Goal: Obtain resource: Download file/media

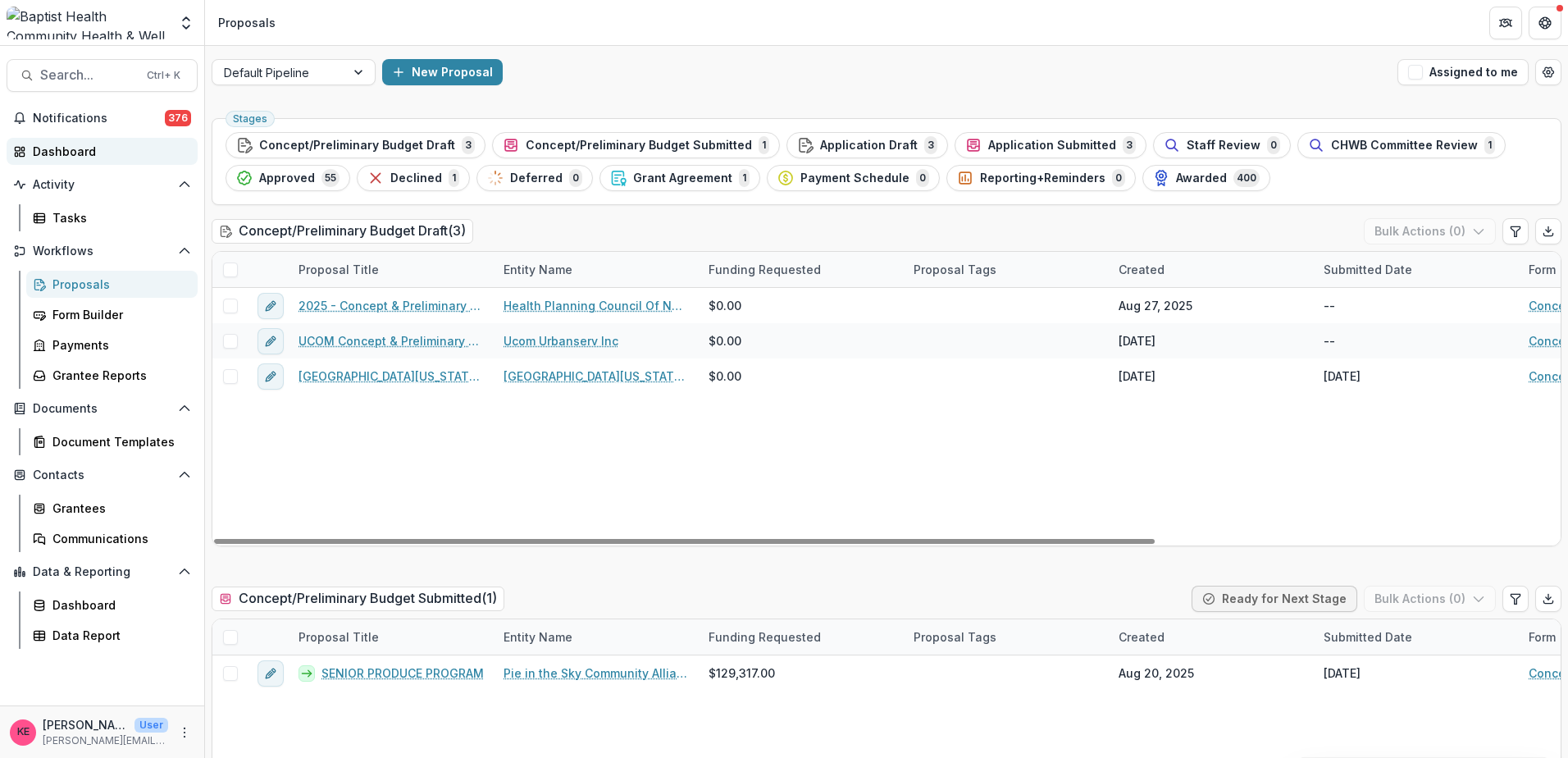
click at [74, 160] on link "Dashboard" at bounding box center [101, 151] width 191 height 27
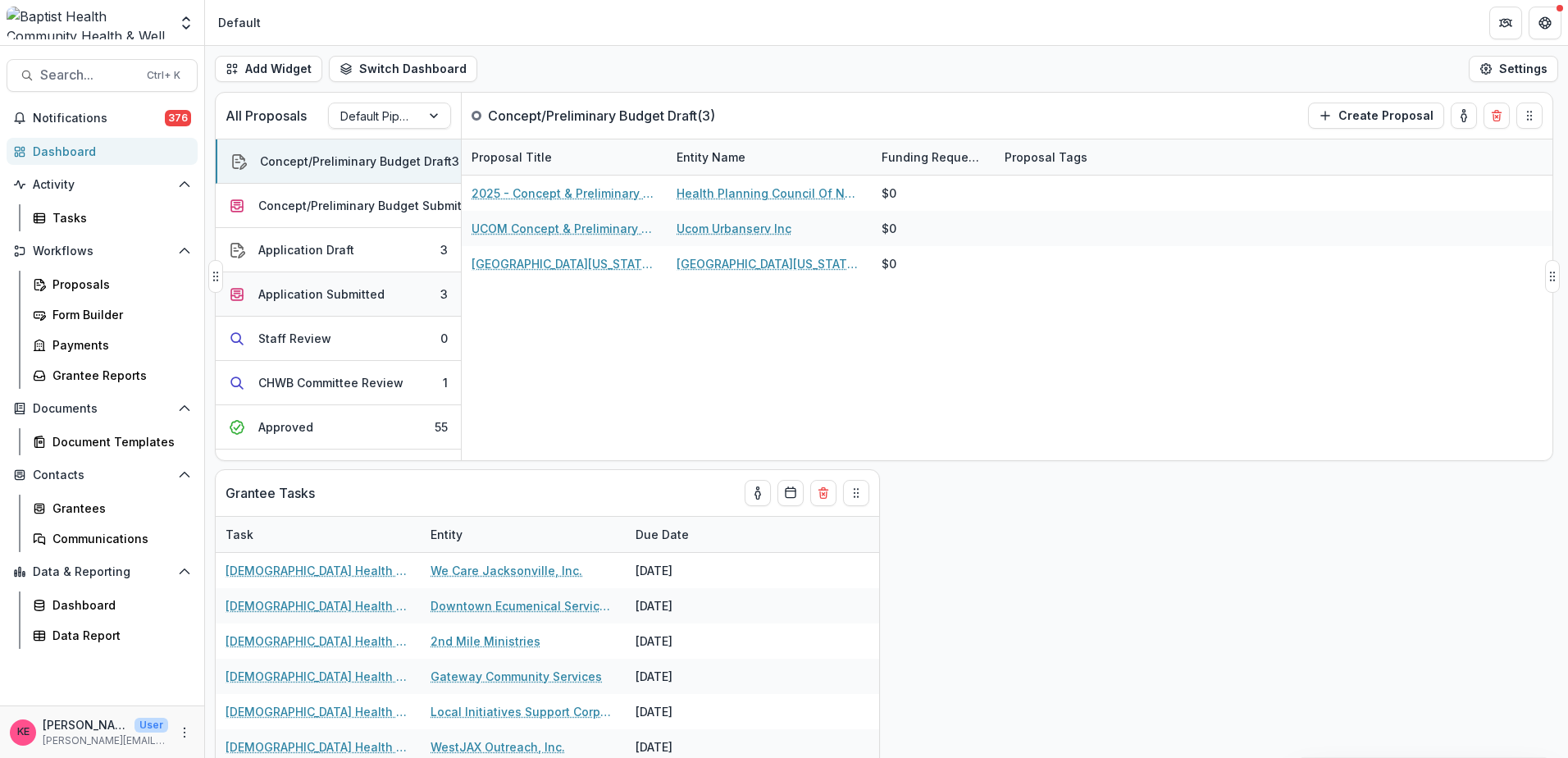
click at [362, 293] on div "Application Submitted" at bounding box center [321, 293] width 126 height 17
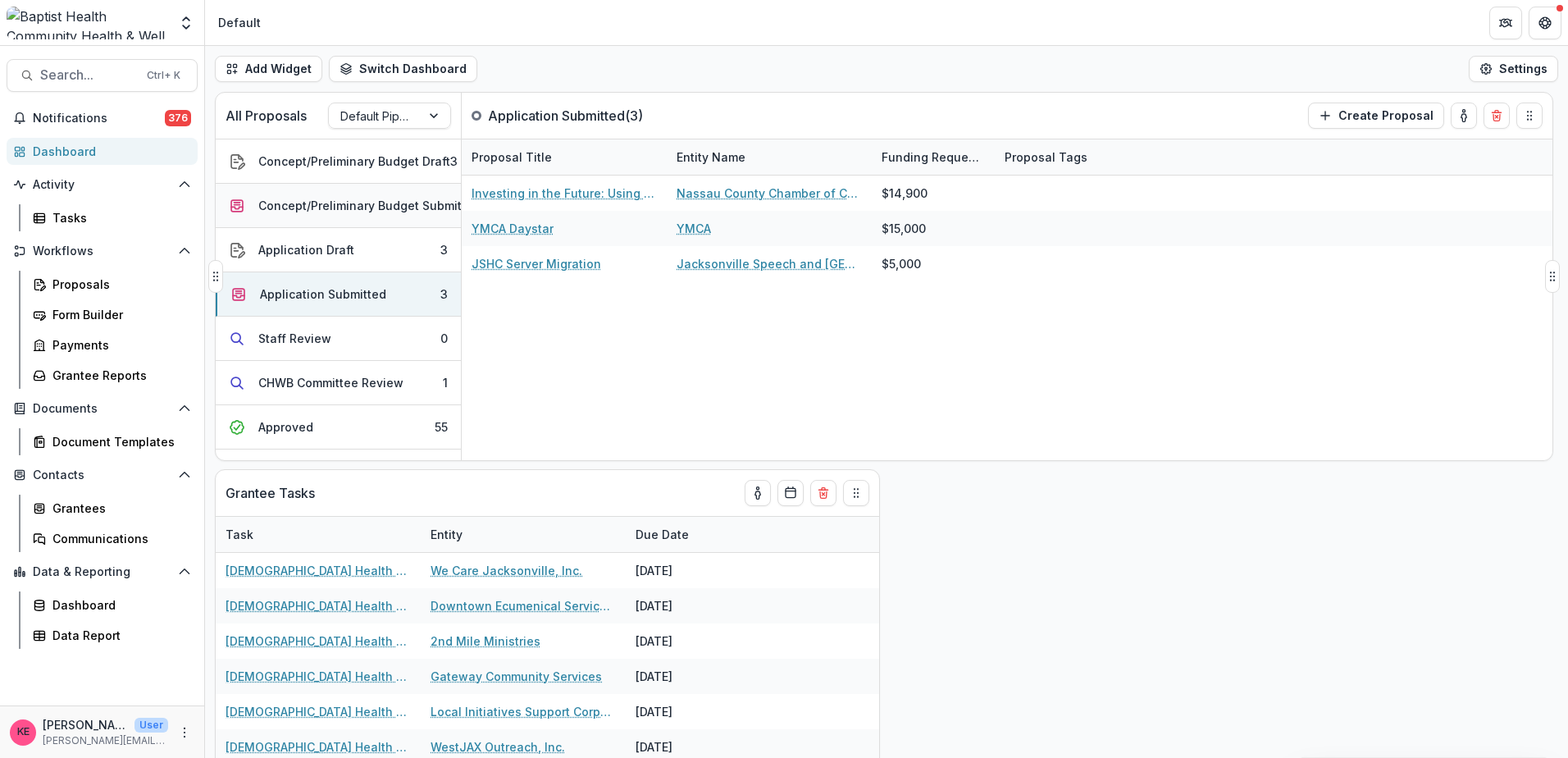
click at [334, 196] on button "Concept/Preliminary Budget Submitted 1" at bounding box center [338, 206] width 245 height 44
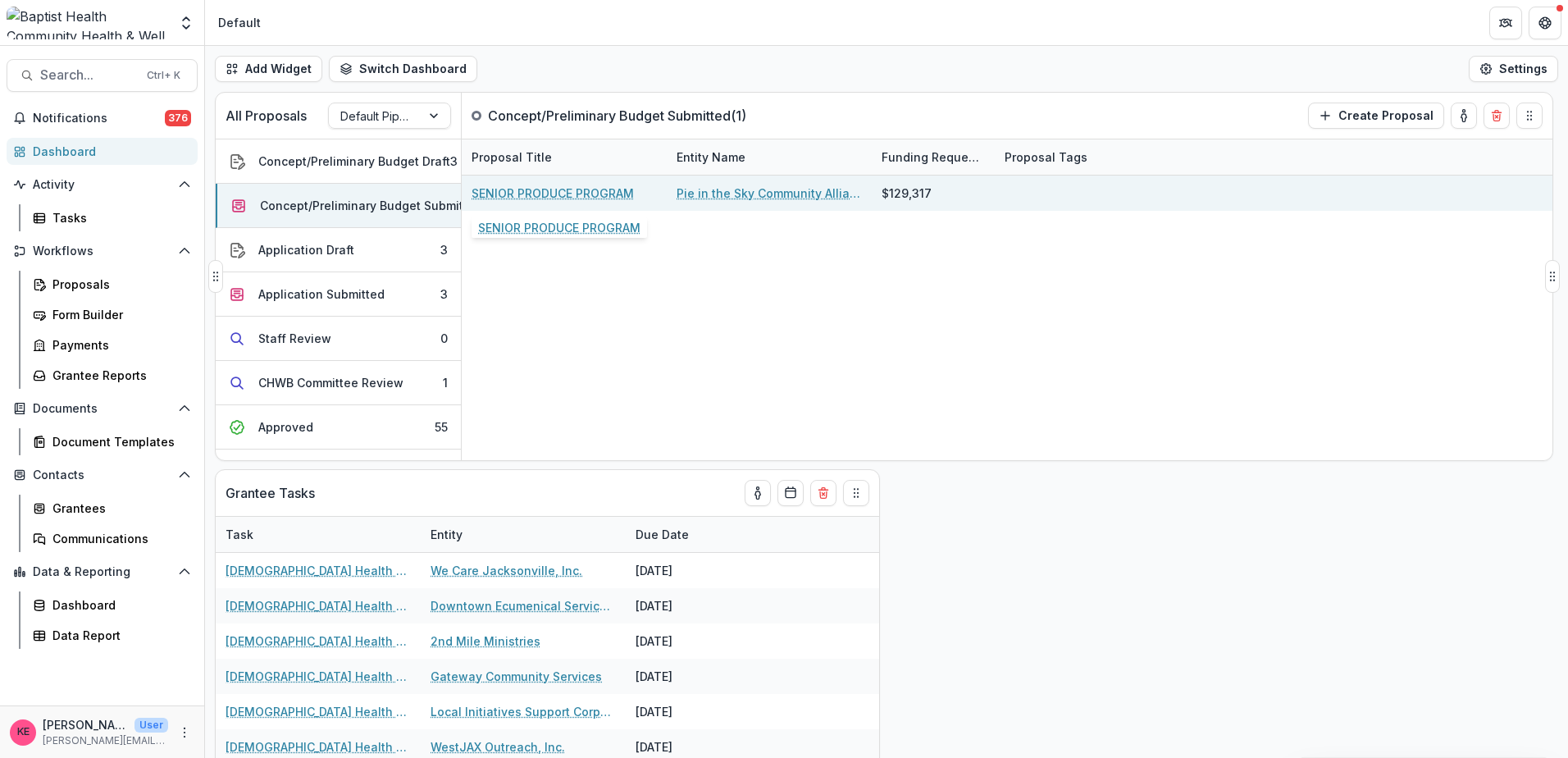
click at [554, 187] on link "SENIOR PRODUCE PROGRAM" at bounding box center [553, 193] width 162 height 17
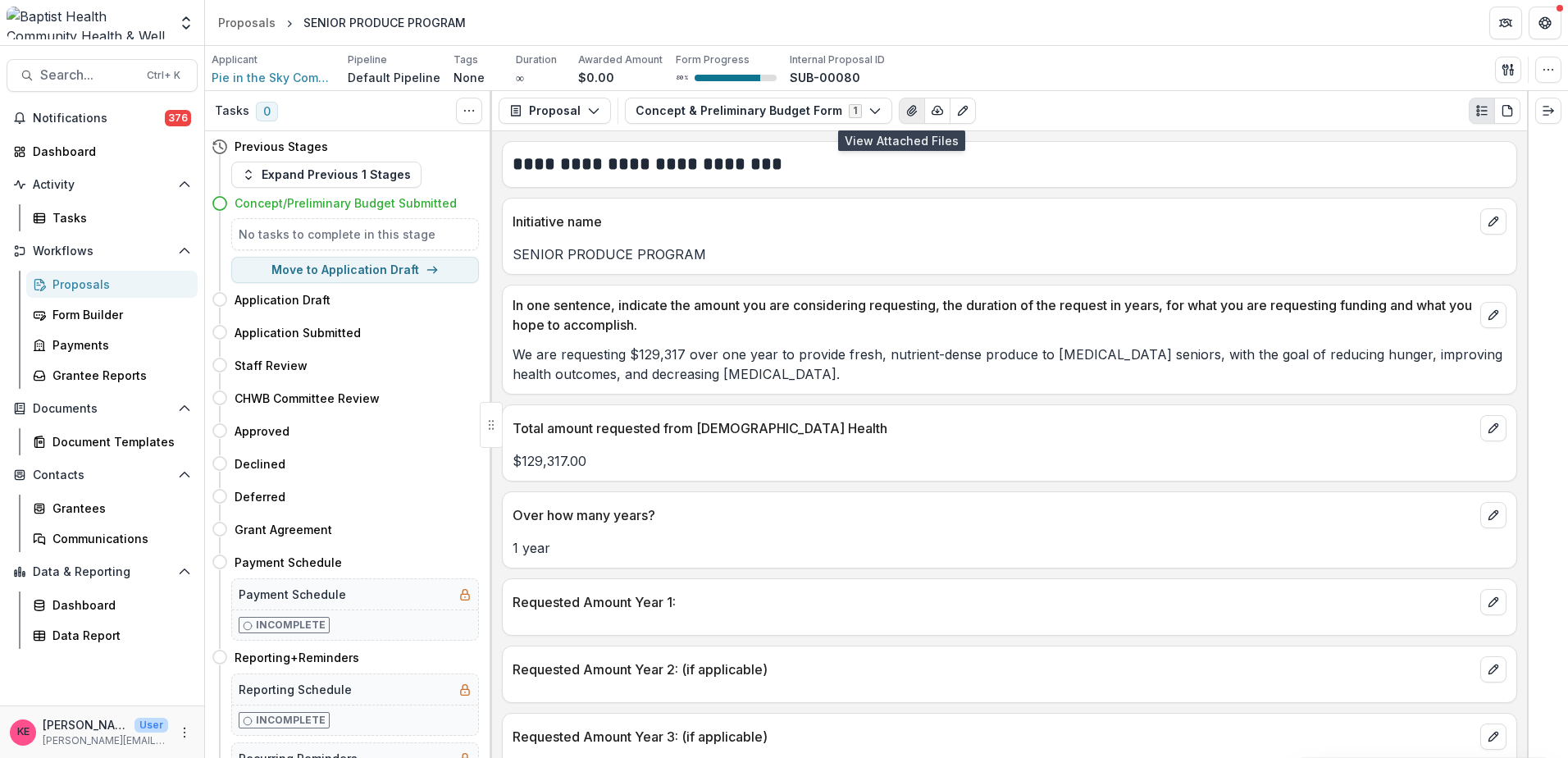
click at [906, 113] on icon "View Attached Files" at bounding box center [912, 110] width 13 height 13
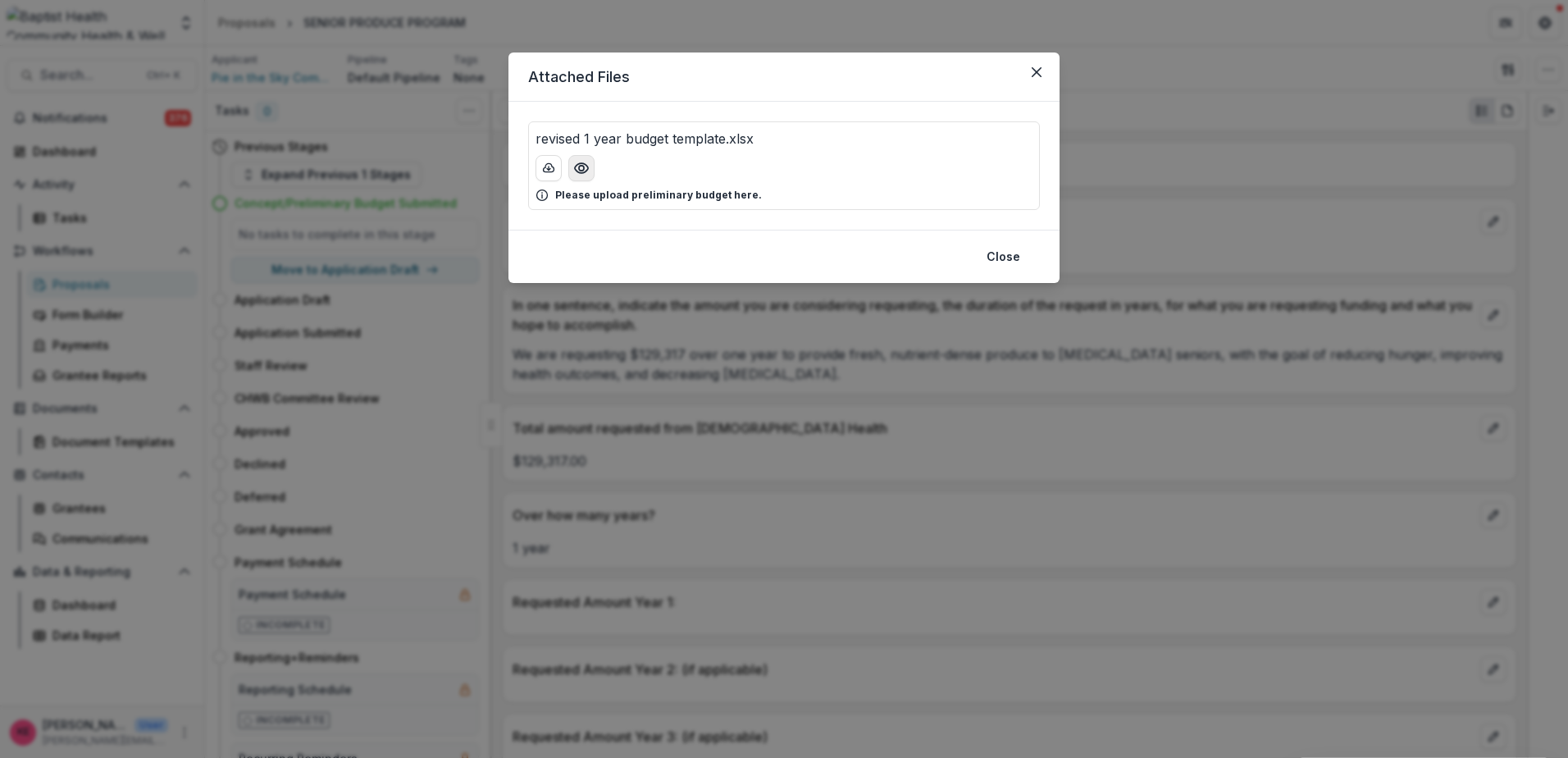
click at [586, 171] on icon "Preview revised 1 year budget template.xlsx" at bounding box center [582, 168] width 13 height 10
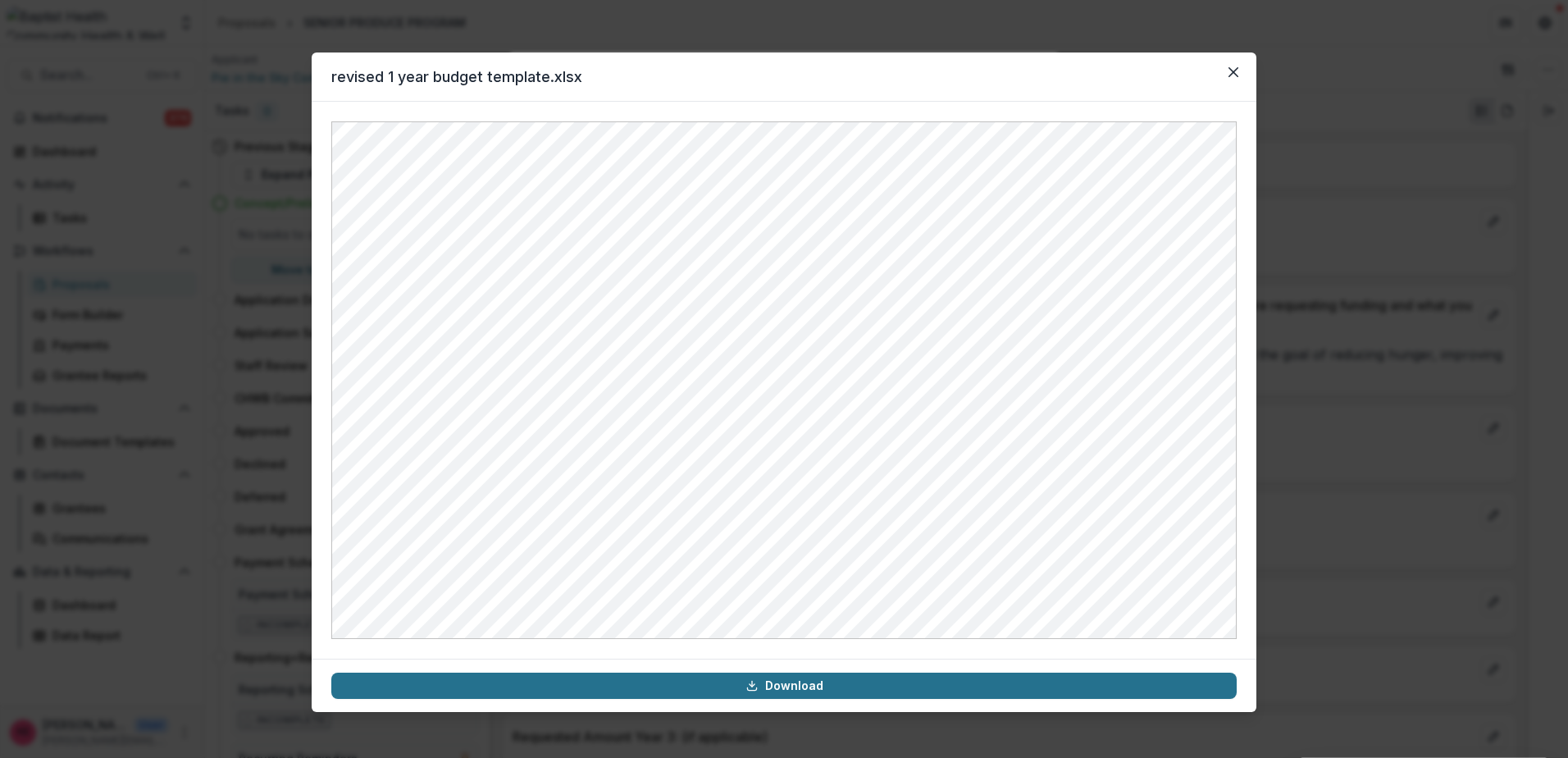
click at [738, 687] on link "Download" at bounding box center [784, 686] width 906 height 26
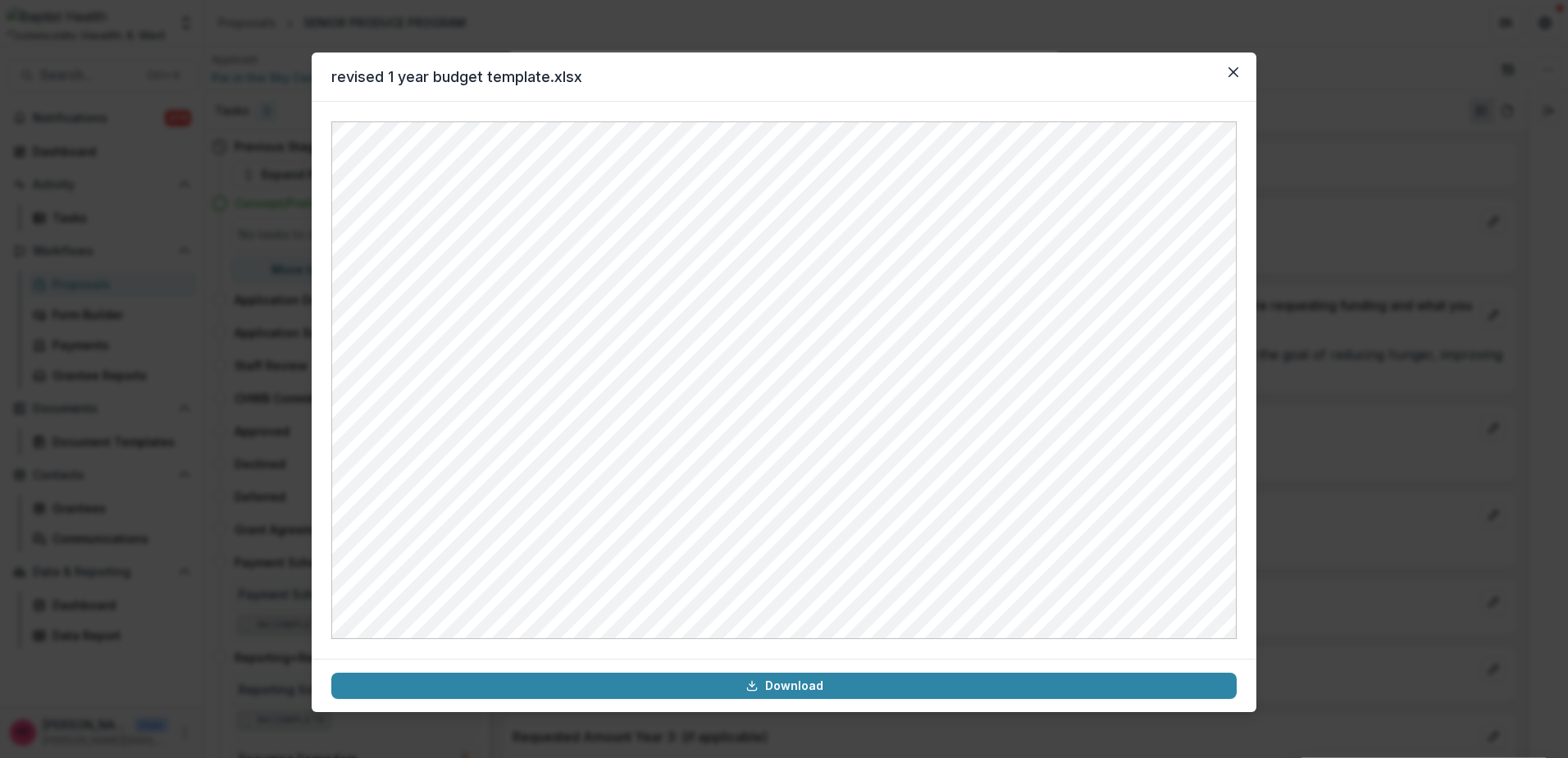
click at [1078, 72] on header "revised 1 year budget template.xlsx" at bounding box center [784, 77] width 945 height 49
click at [1231, 72] on icon "Close" at bounding box center [1233, 72] width 10 height 10
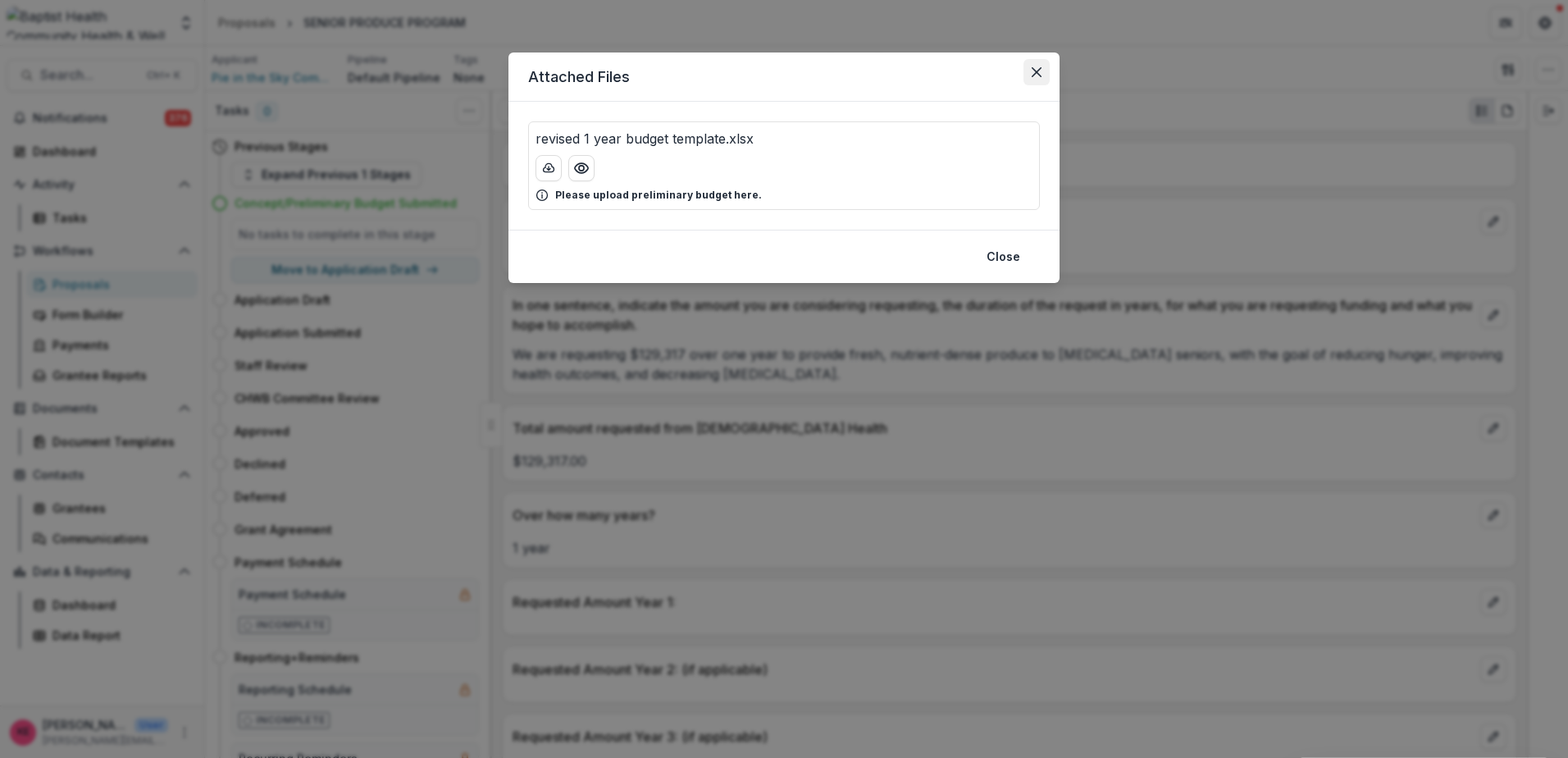
click at [1044, 72] on button "Close" at bounding box center [1036, 72] width 26 height 26
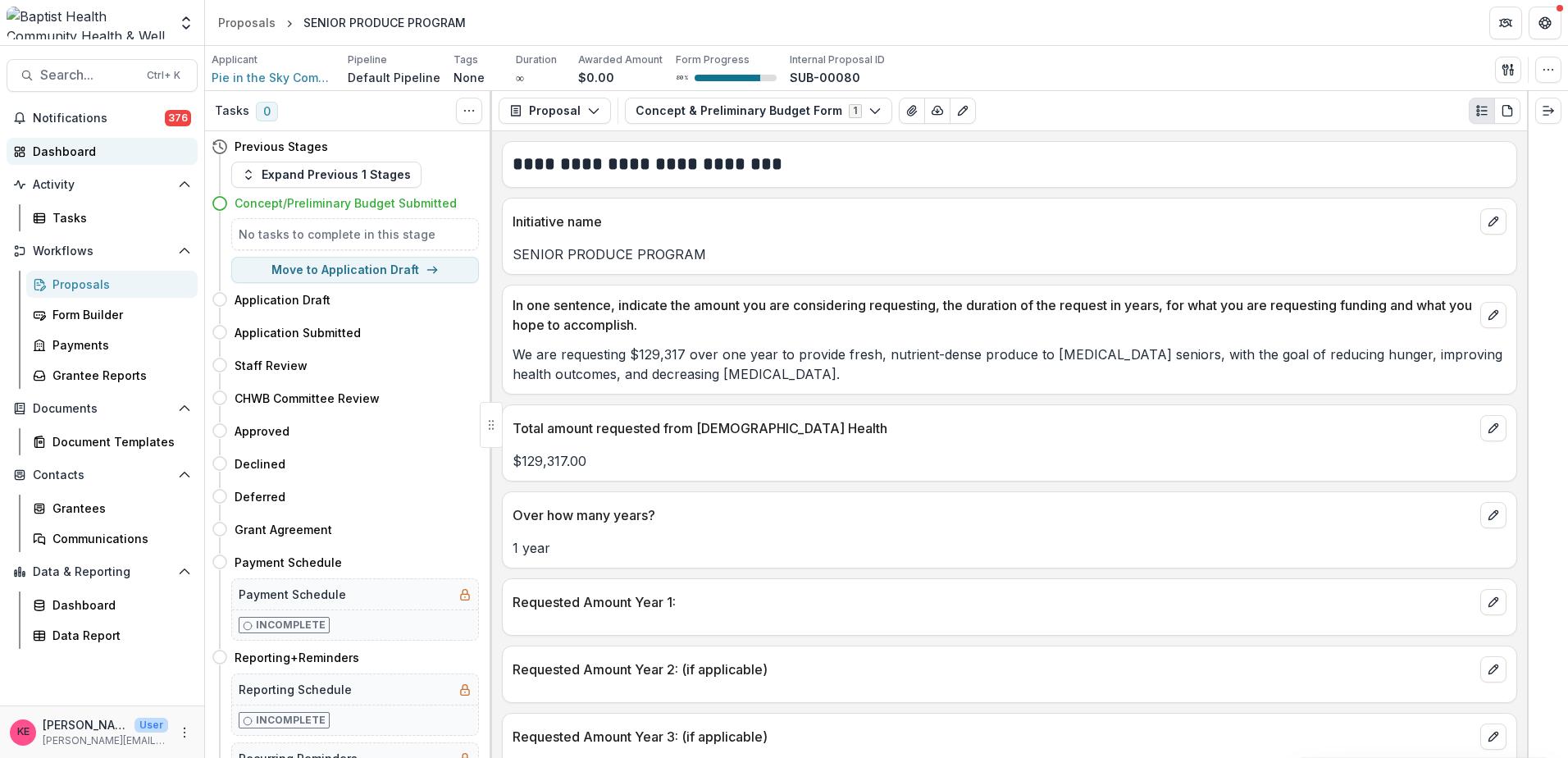
click at [81, 160] on link "Dashboard" at bounding box center [101, 151] width 191 height 27
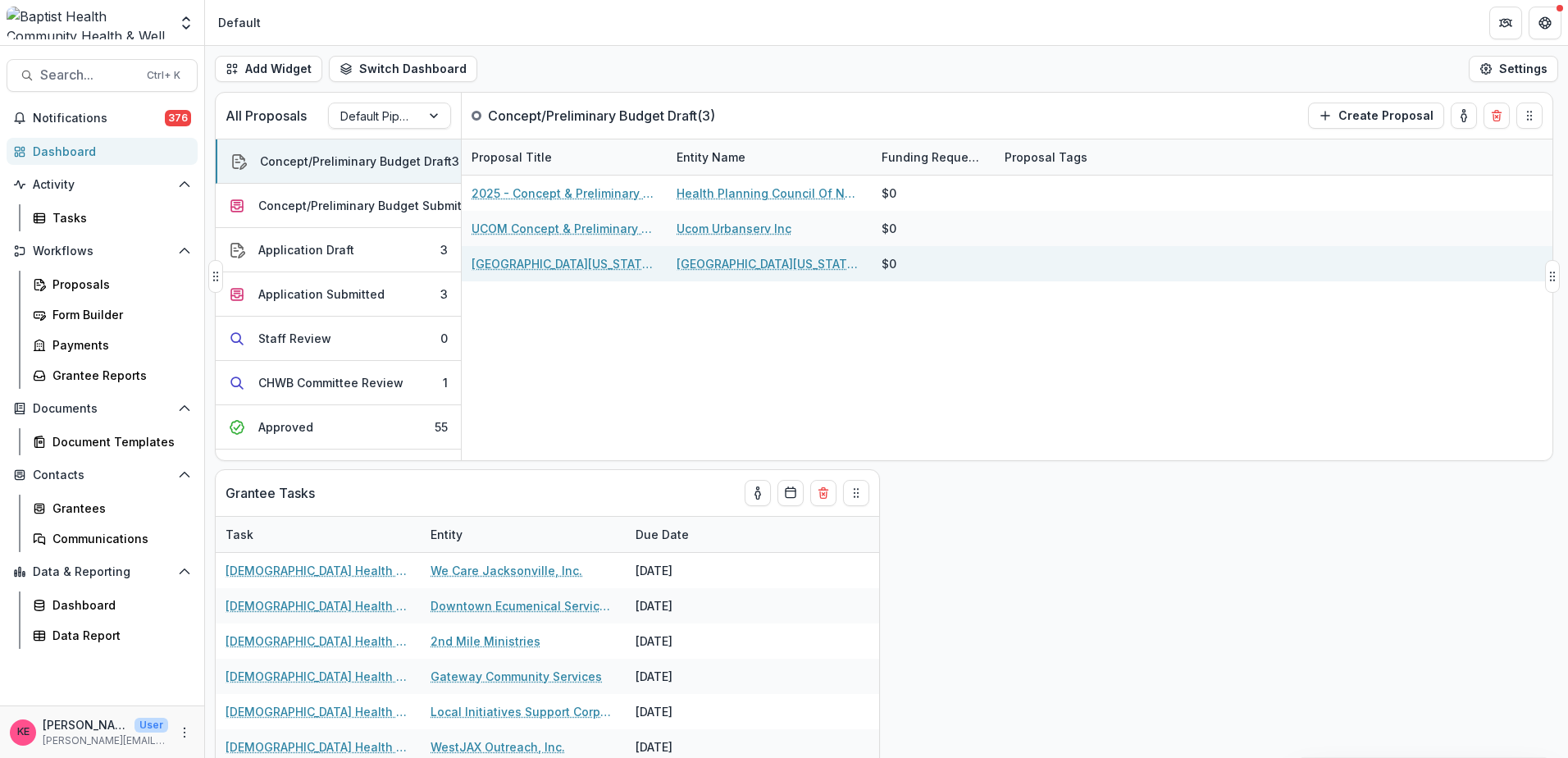
click at [524, 264] on link "University of Florida, Dept. of Psychology - 2025 - Concept & Preliminary Budge…" at bounding box center [564, 264] width 186 height 17
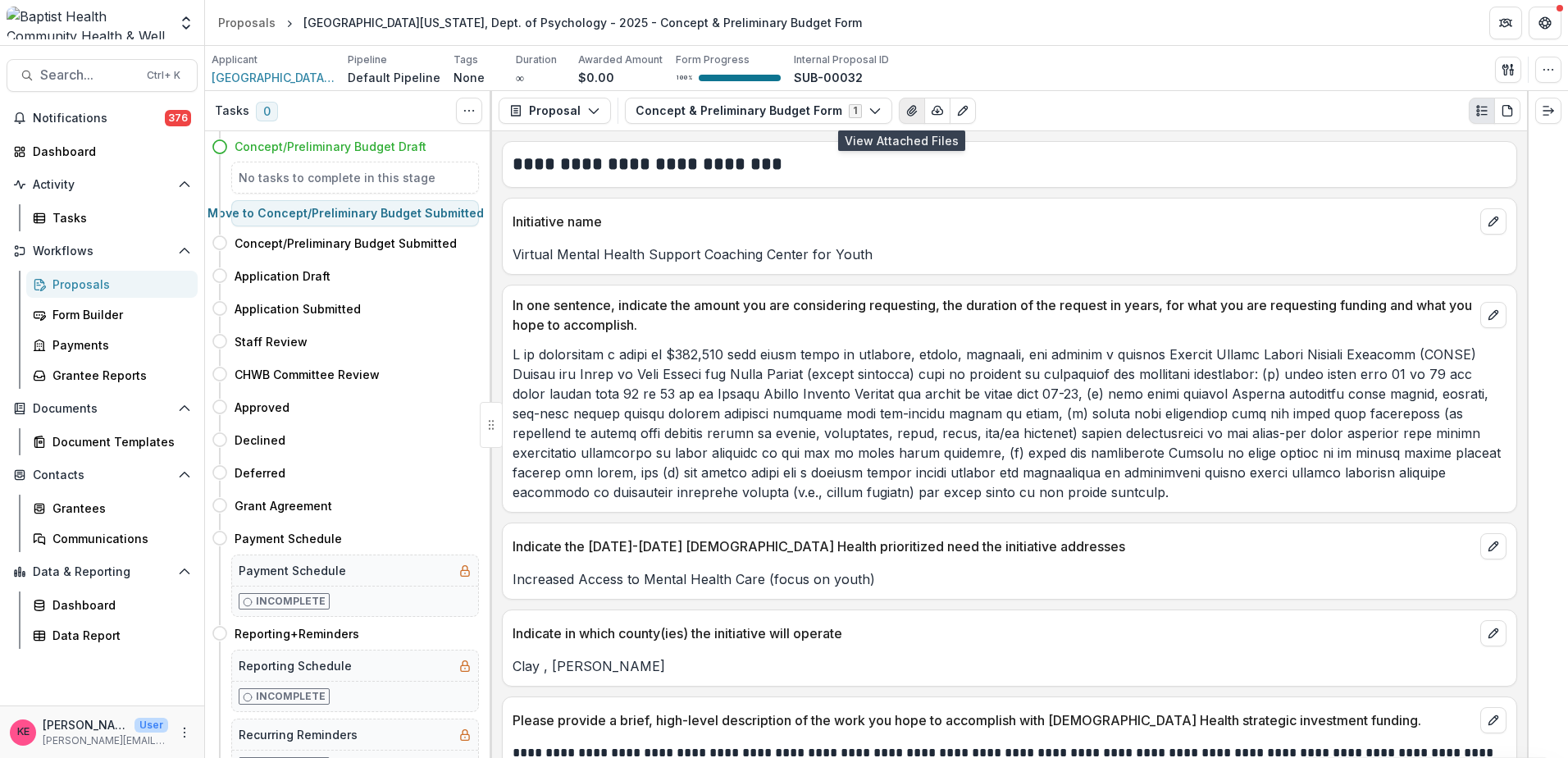
click at [906, 110] on icon "View Attached Files" at bounding box center [912, 110] width 13 height 13
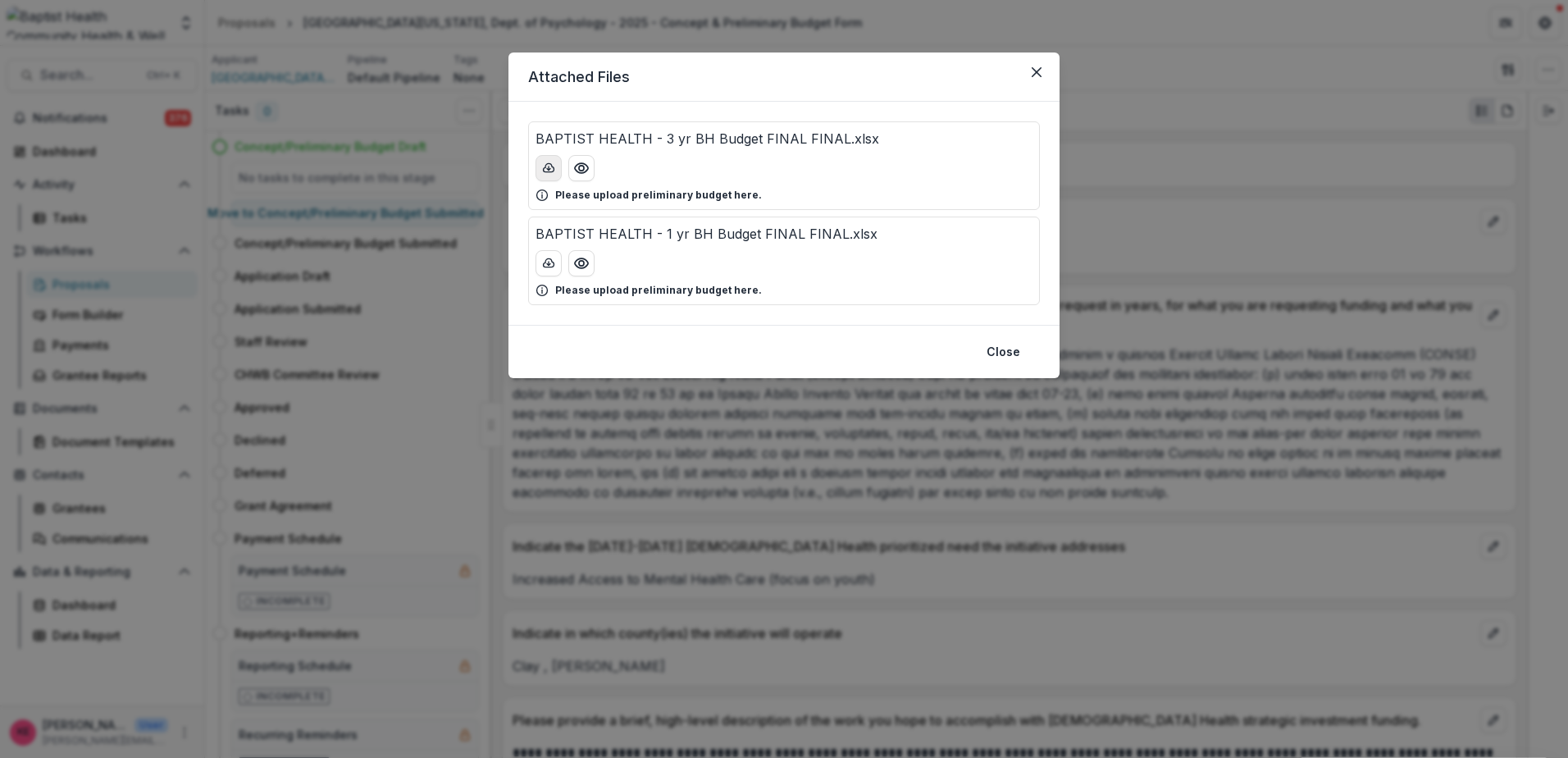
click at [553, 168] on icon "download-button" at bounding box center [549, 167] width 11 height 8
click at [1032, 72] on icon "Close" at bounding box center [1036, 72] width 10 height 10
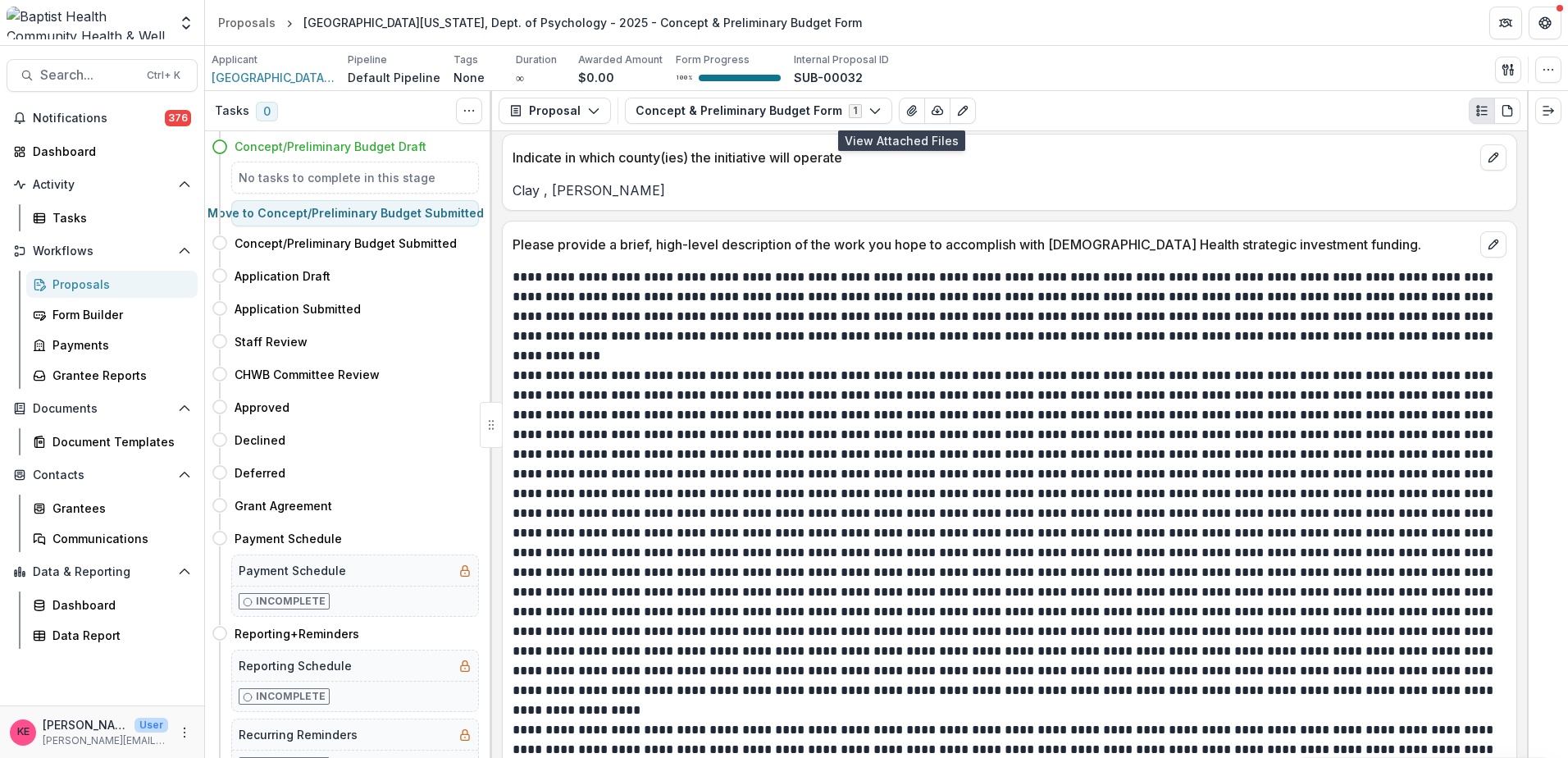
scroll to position [492, 0]
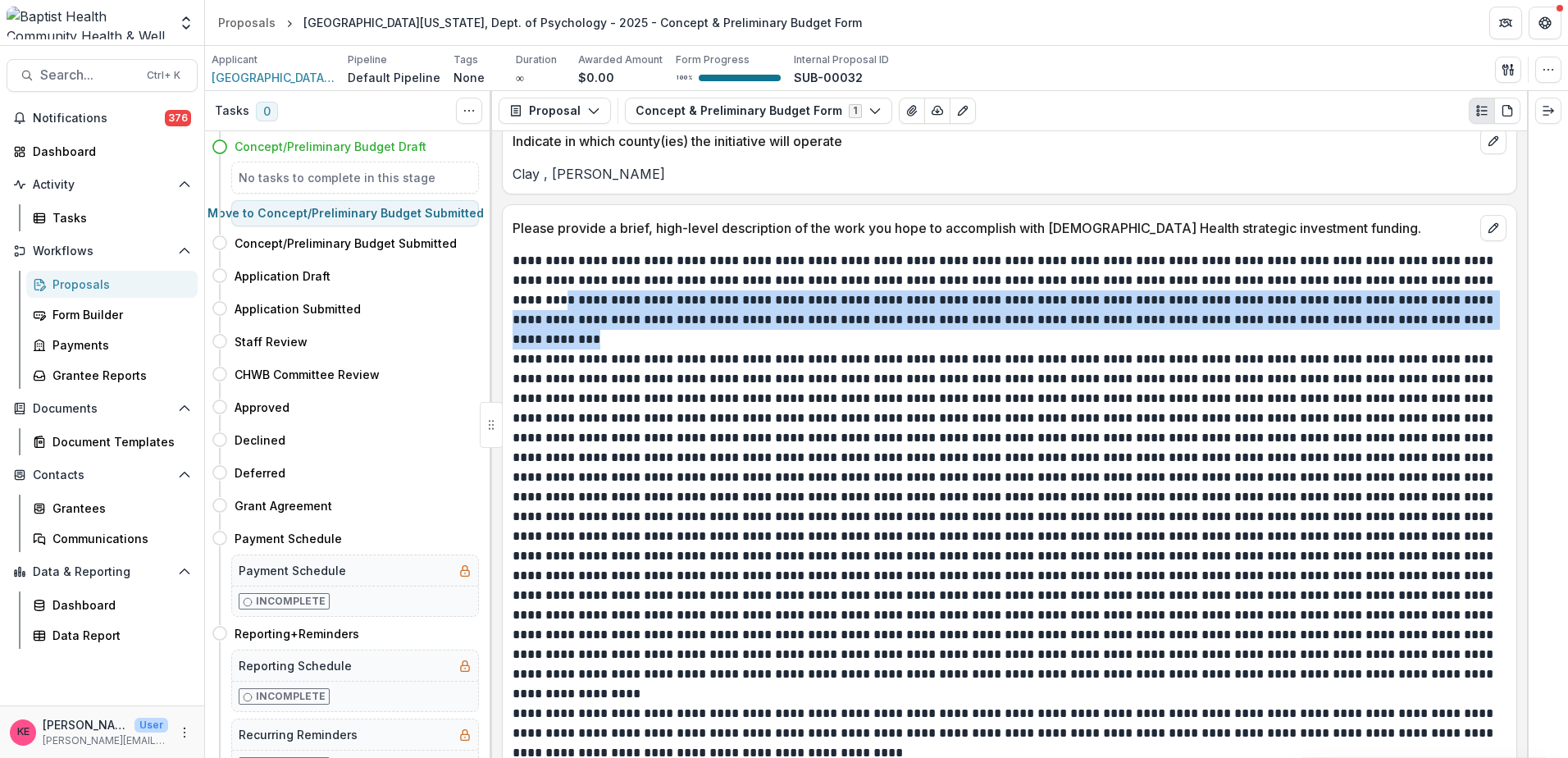
drag, startPoint x: 513, startPoint y: 300, endPoint x: 1484, endPoint y: 321, distance: 971.2
click at [1484, 321] on p "**********" at bounding box center [1007, 290] width 989 height 79
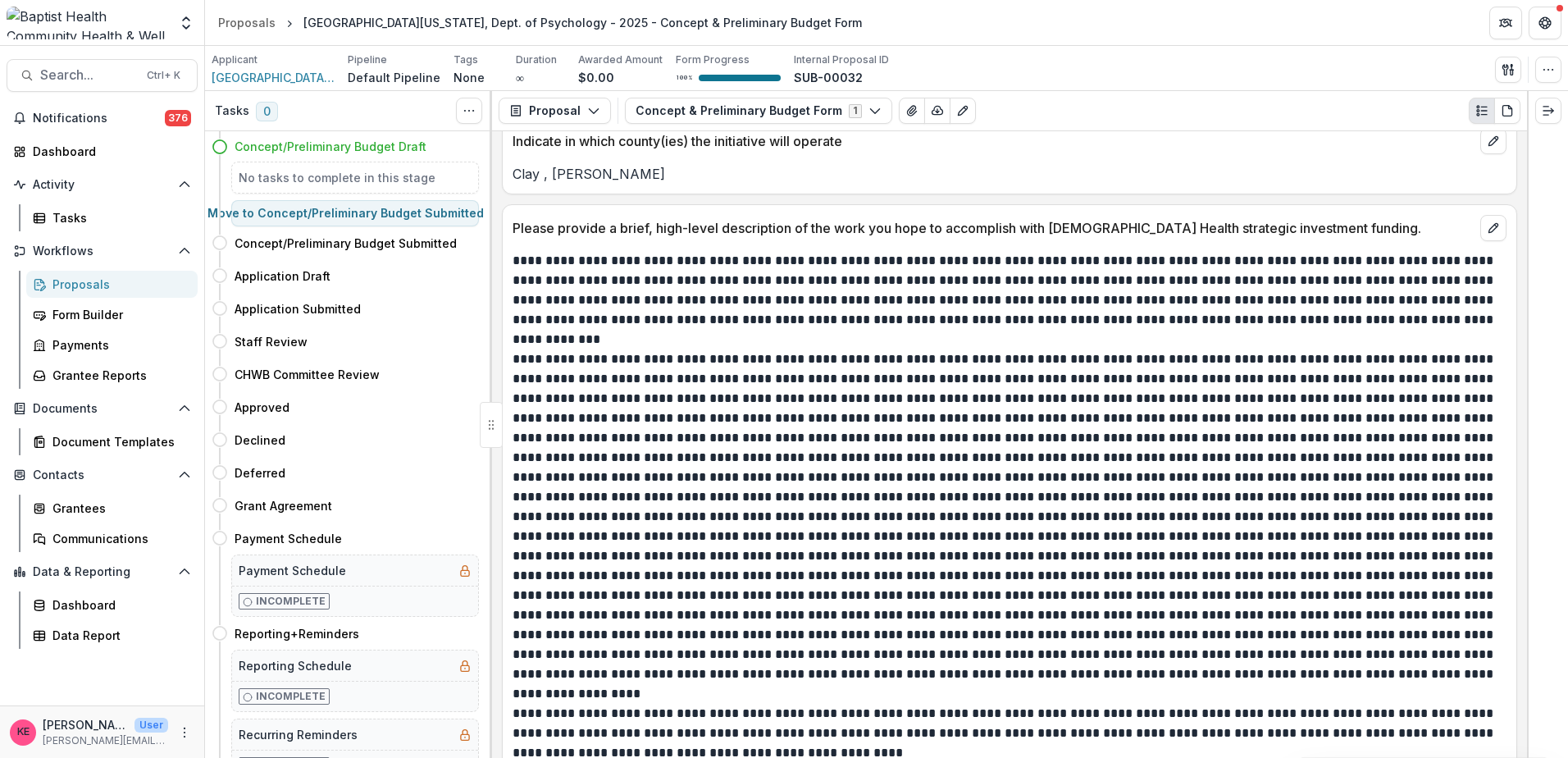
click at [713, 684] on p at bounding box center [1007, 516] width 989 height 334
